Goal: Find specific page/section: Find specific page/section

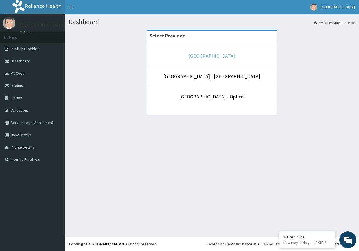
click at [209, 54] on link "[GEOGRAPHIC_DATA]" at bounding box center [211, 56] width 47 height 6
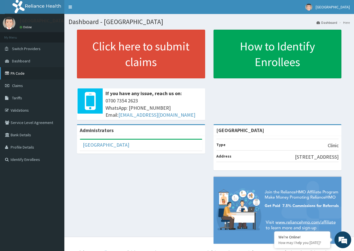
click at [27, 73] on link "PA Code" at bounding box center [32, 73] width 64 height 12
